Goal: Book appointment/travel/reservation

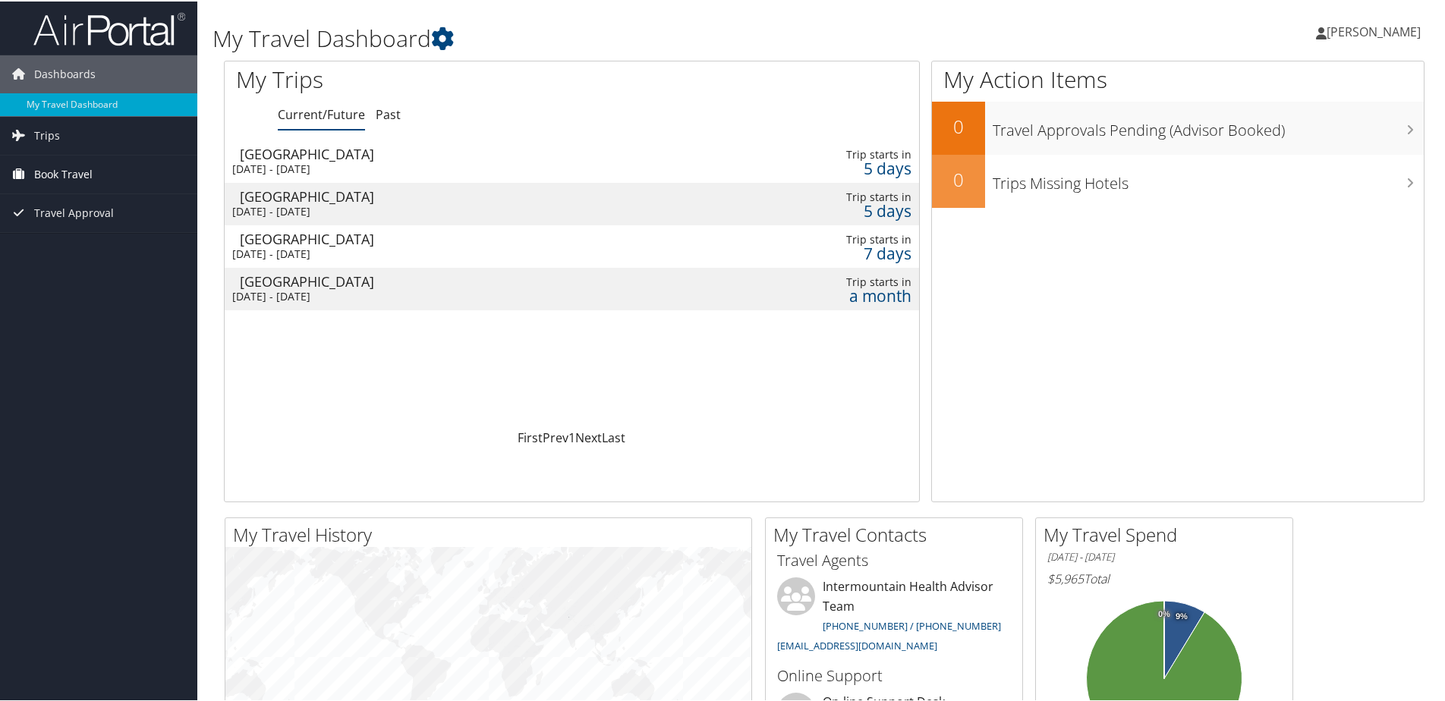
click at [44, 169] on span "Book Travel" at bounding box center [63, 173] width 58 height 38
click at [67, 245] on link "Book/Manage Online Trips" at bounding box center [98, 249] width 197 height 23
